Goal: Task Accomplishment & Management: Use online tool/utility

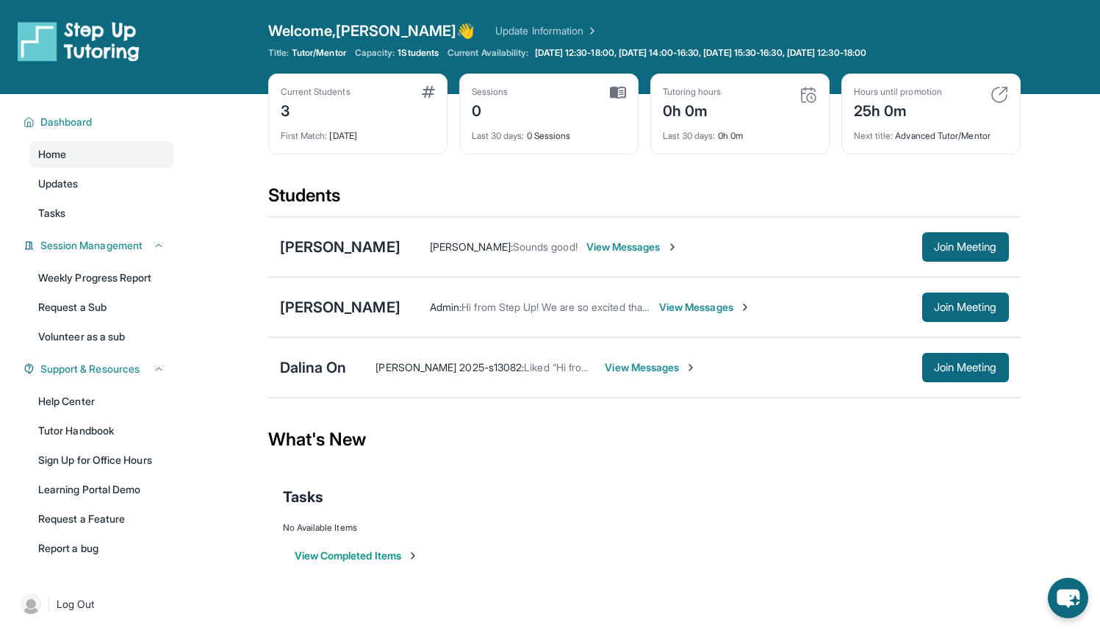
click at [422, 94] on img at bounding box center [428, 92] width 13 height 12
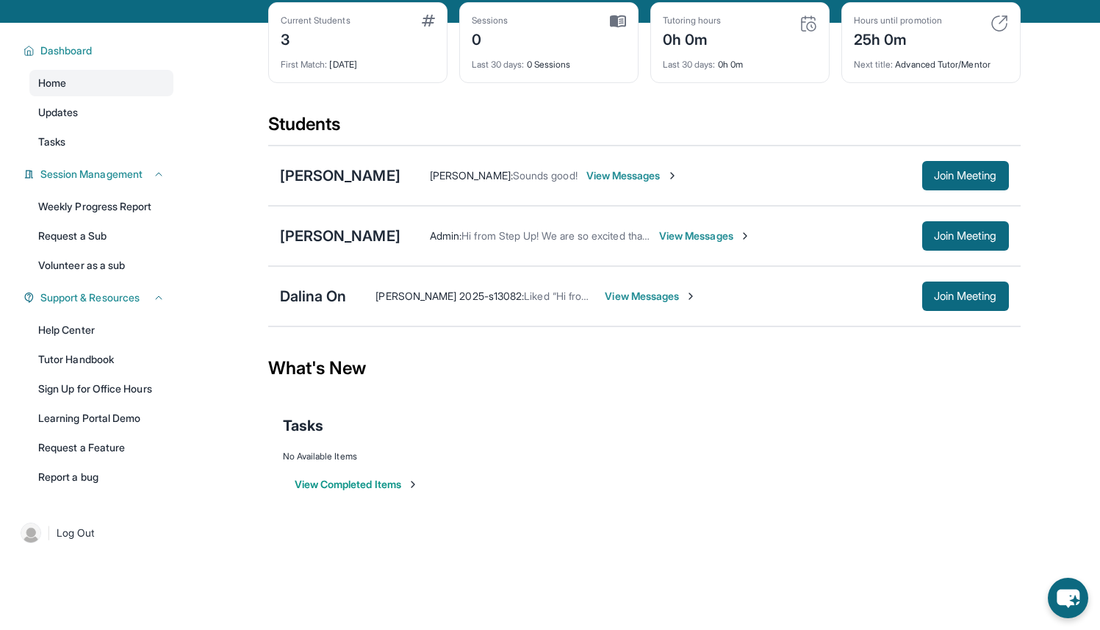
scroll to position [94, 0]
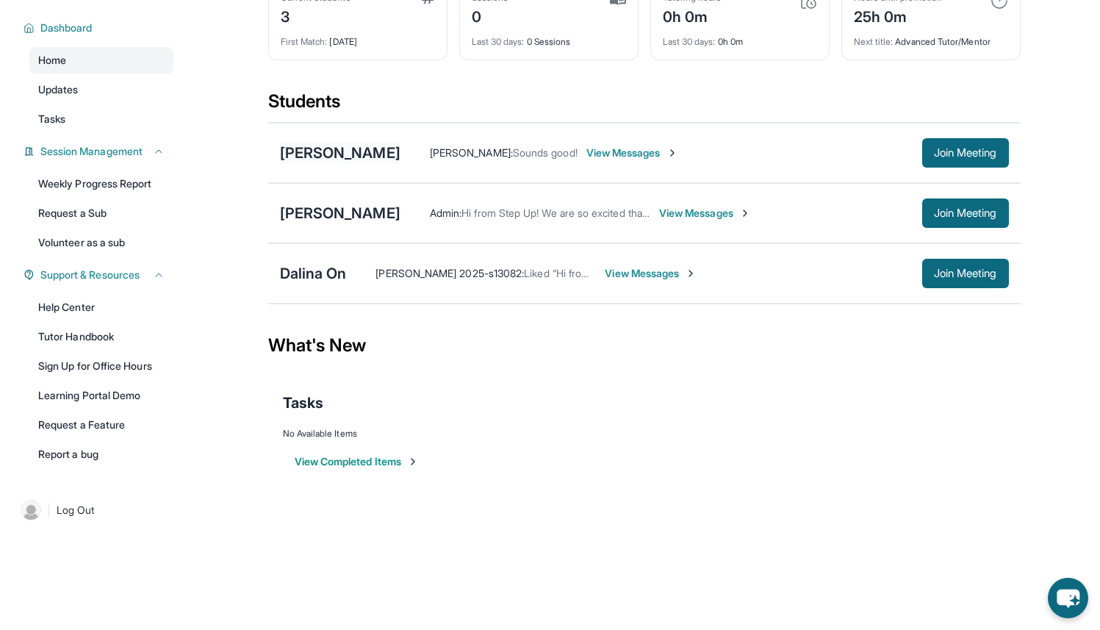
click at [320, 157] on div "[PERSON_NAME]" at bounding box center [340, 153] width 121 height 21
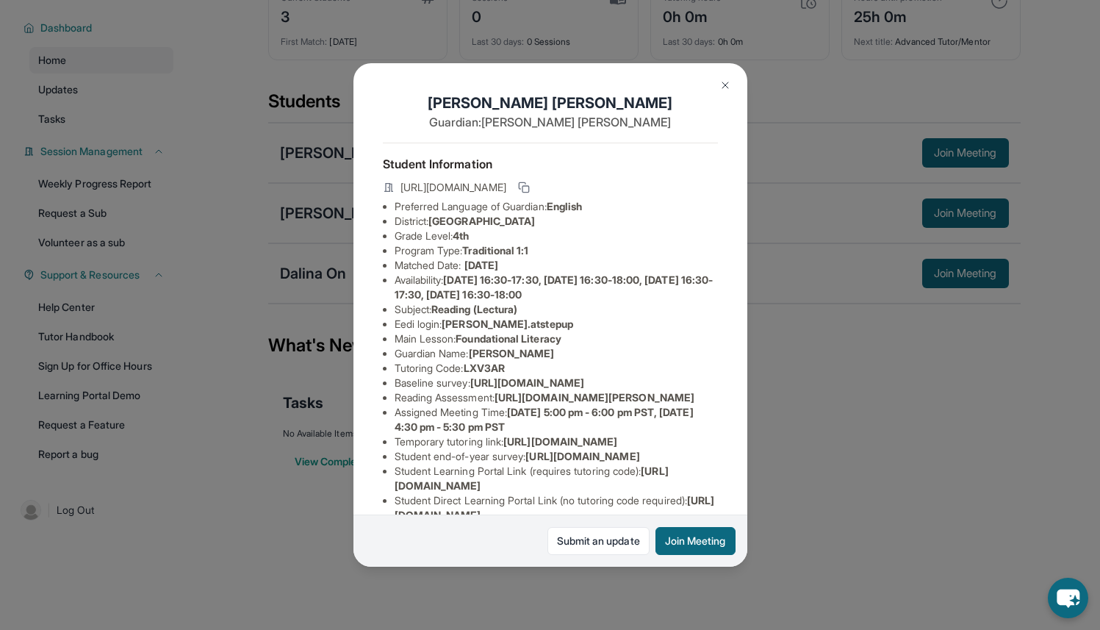
scroll to position [225, 0]
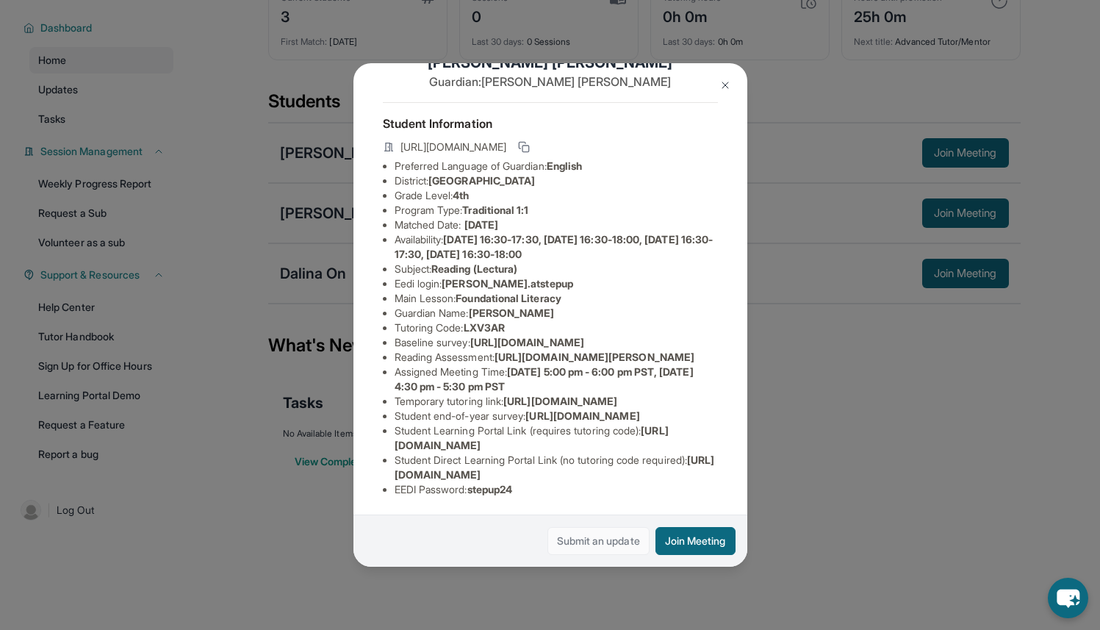
click at [577, 547] on link "Submit an update" at bounding box center [599, 541] width 102 height 28
click at [726, 82] on img at bounding box center [726, 85] width 12 height 12
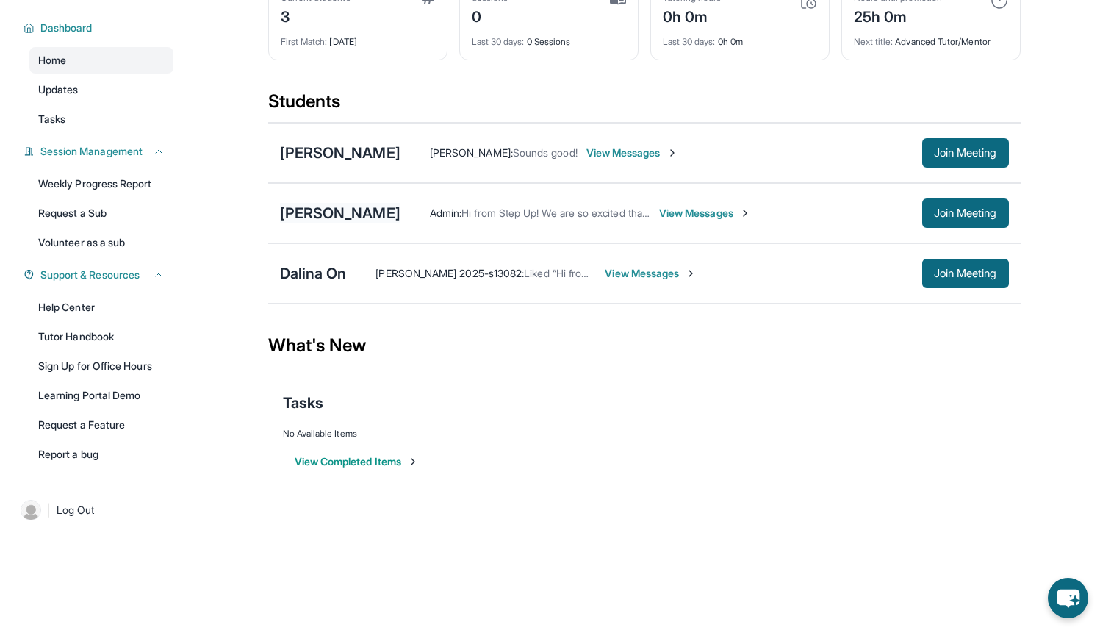
click at [345, 210] on div "[PERSON_NAME]" at bounding box center [340, 213] width 121 height 21
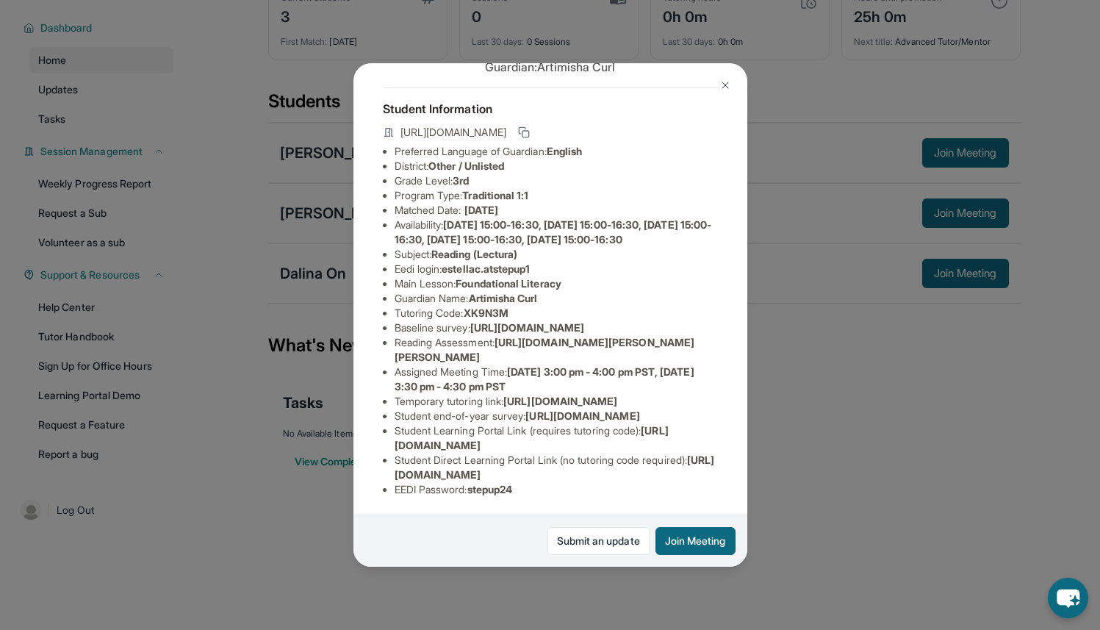
scroll to position [94, 545]
drag, startPoint x: 393, startPoint y: 327, endPoint x: 741, endPoint y: 360, distance: 349.3
click at [741, 360] on div "[PERSON_NAME] Guardian: Artimisha Curl Student Information [URL][DOMAIN_NAME] P…" at bounding box center [551, 315] width 394 height 504
copy span "[URL][DOMAIN_NAME]"
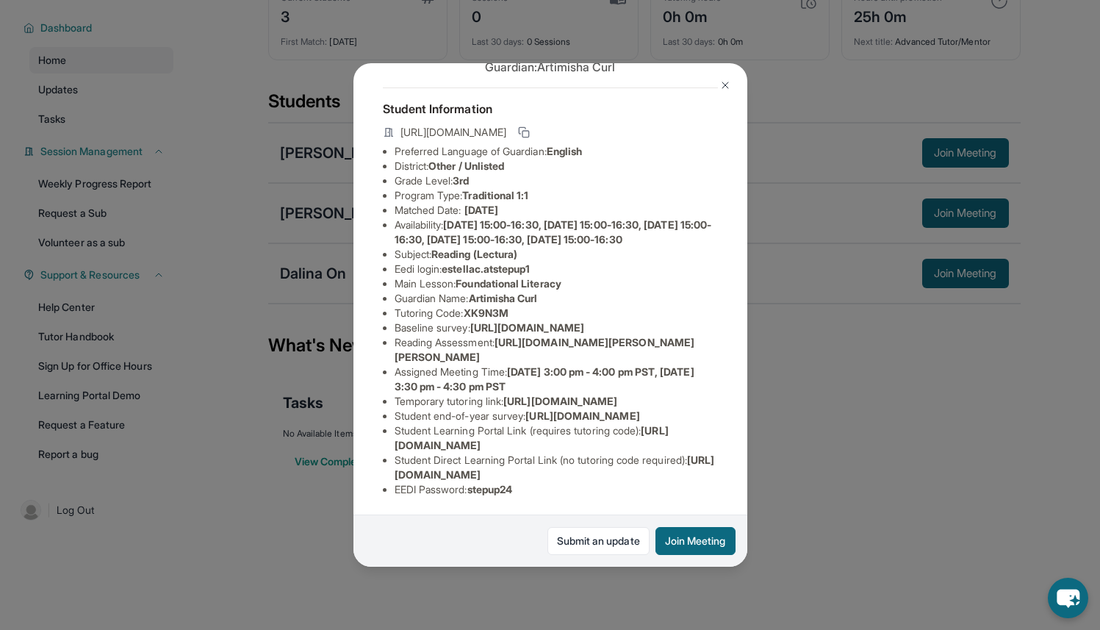
click at [512, 363] on span "[URL][DOMAIN_NAME][PERSON_NAME][PERSON_NAME]" at bounding box center [545, 349] width 301 height 27
drag, startPoint x: 505, startPoint y: 372, endPoint x: 595, endPoint y: 409, distance: 97.6
click at [595, 365] on li "Reading Assessment : [URL][DOMAIN_NAME][PERSON_NAME][PERSON_NAME]" at bounding box center [556, 349] width 323 height 29
click at [723, 87] on img at bounding box center [726, 85] width 12 height 12
